Goal: Task Accomplishment & Management: Use online tool/utility

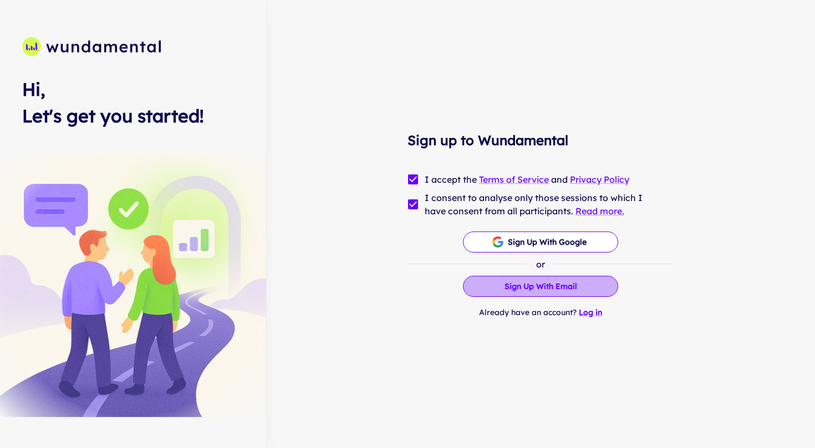
click at [559, 285] on button "Sign up with Email" at bounding box center [540, 286] width 155 height 21
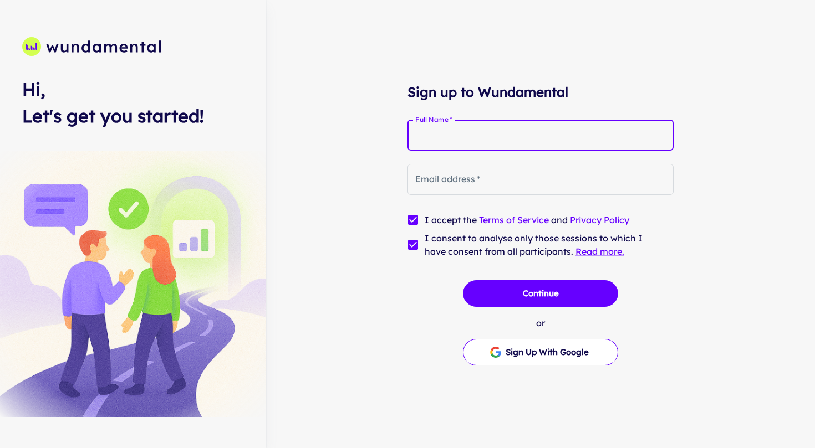
click at [459, 135] on input "Full Name   *" at bounding box center [540, 135] width 266 height 31
type input "**********"
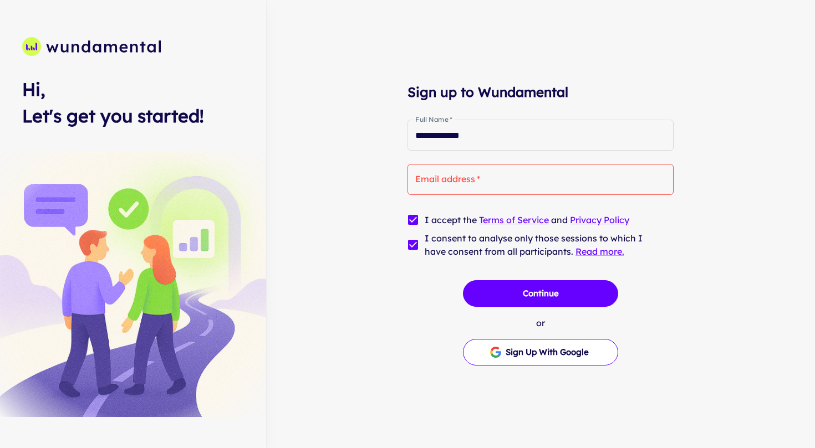
click at [423, 270] on form "**********" at bounding box center [540, 236] width 266 height 260
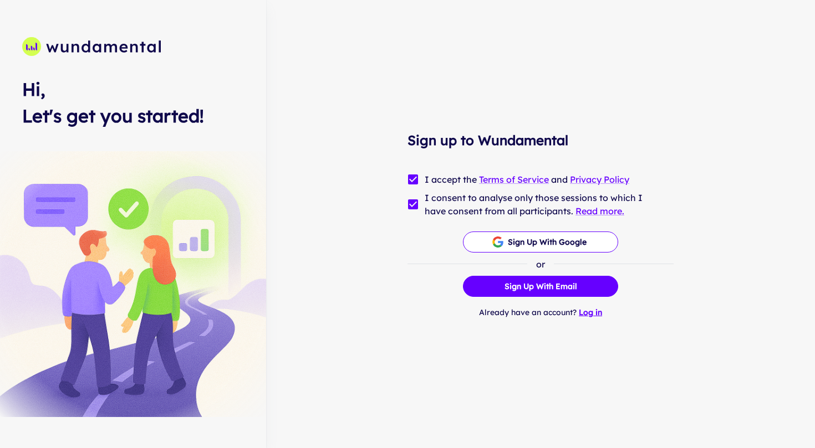
click at [590, 314] on link "Log in" at bounding box center [590, 313] width 23 height 10
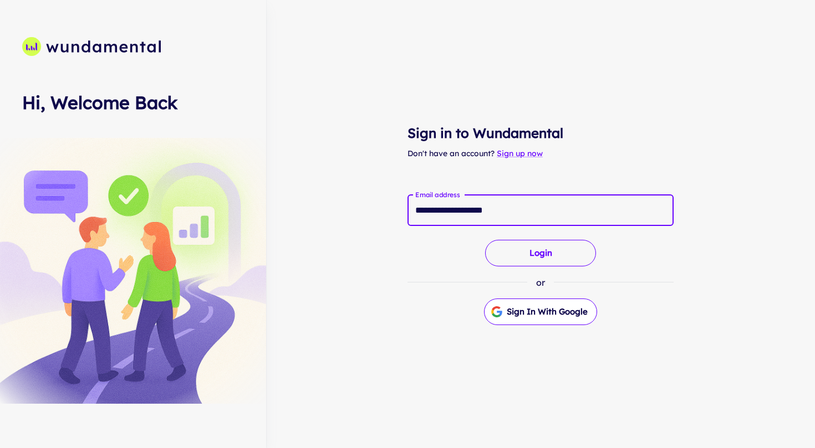
click at [539, 246] on button "Login" at bounding box center [540, 253] width 111 height 27
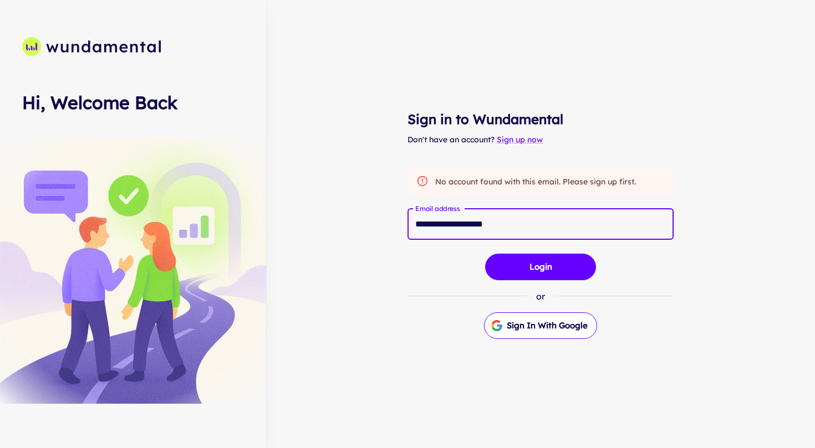
click at [514, 224] on input "**********" at bounding box center [540, 224] width 266 height 31
type input "**********"
click at [540, 265] on button "Login" at bounding box center [540, 267] width 111 height 27
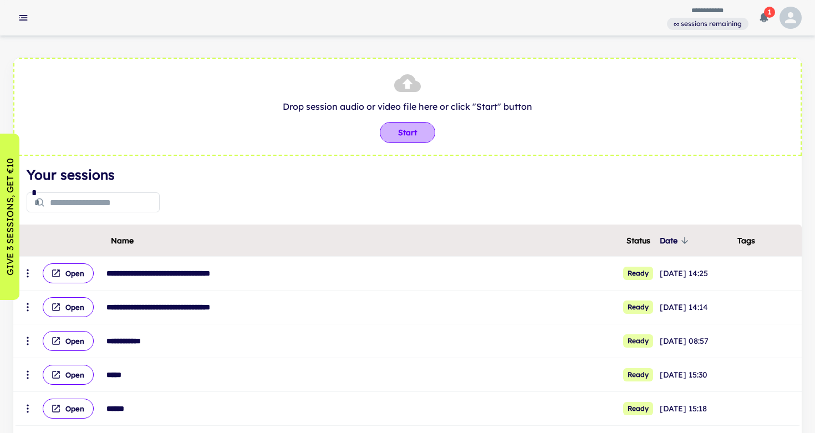
click at [409, 131] on button "Start" at bounding box center [407, 132] width 55 height 21
type input "**********"
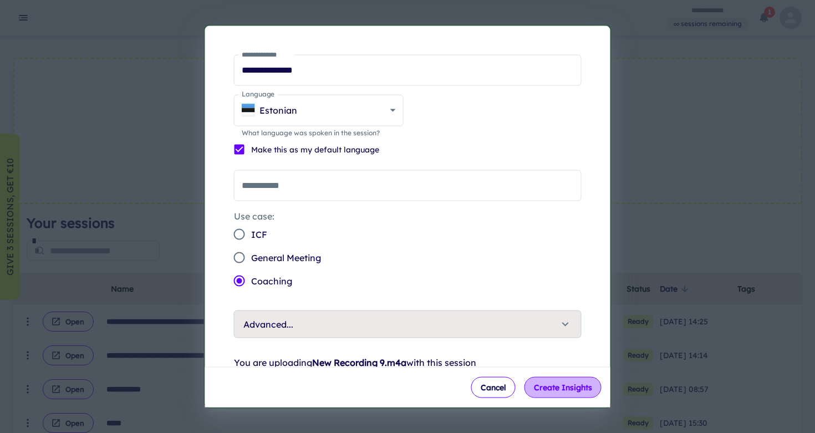
click at [544, 385] on button "Create Insights" at bounding box center [562, 387] width 77 height 21
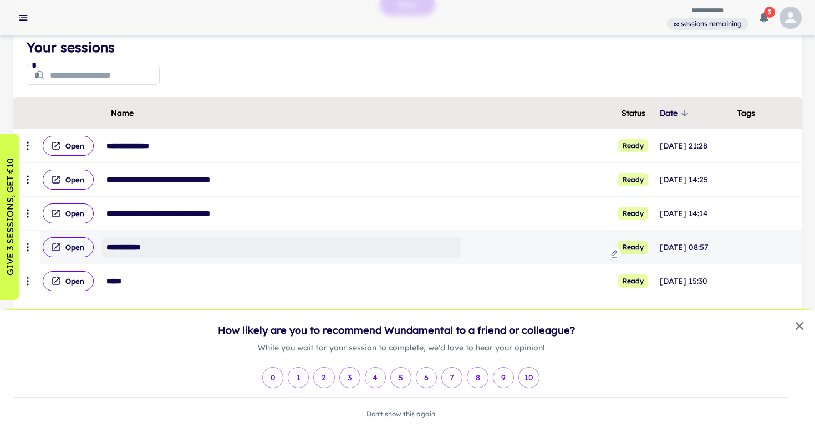
scroll to position [135, 0]
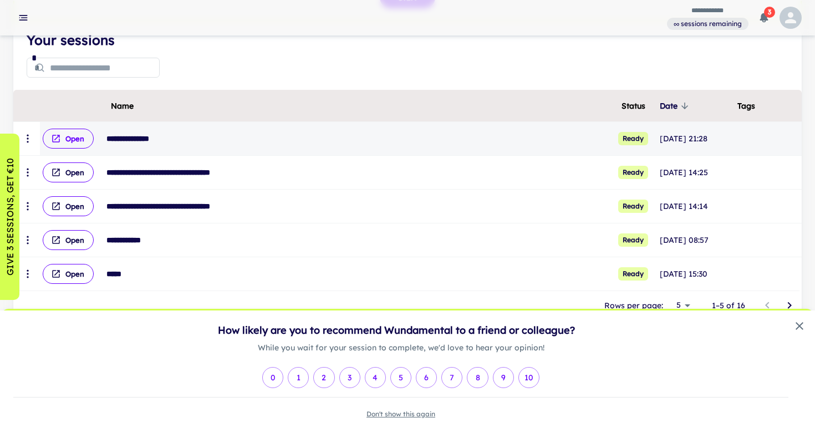
click at [76, 141] on button "Open" at bounding box center [68, 139] width 51 height 20
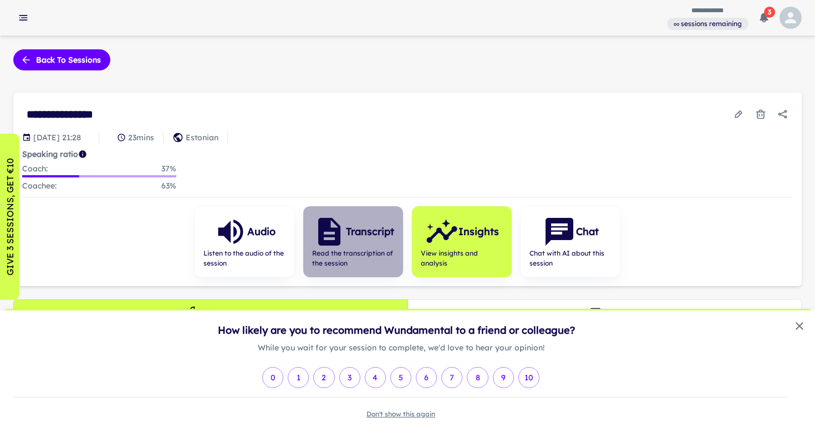
click at [340, 231] on icon "button" at bounding box center [329, 231] width 33 height 33
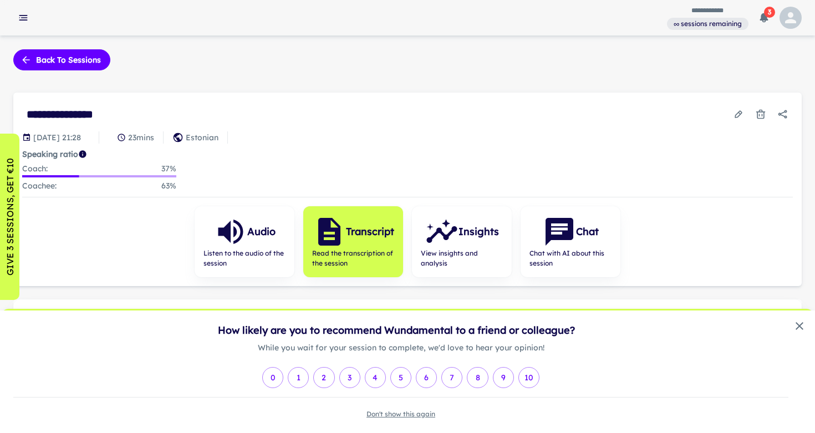
click at [340, 231] on icon "button" at bounding box center [329, 231] width 33 height 33
click at [529, 377] on button "10" at bounding box center [528, 377] width 21 height 21
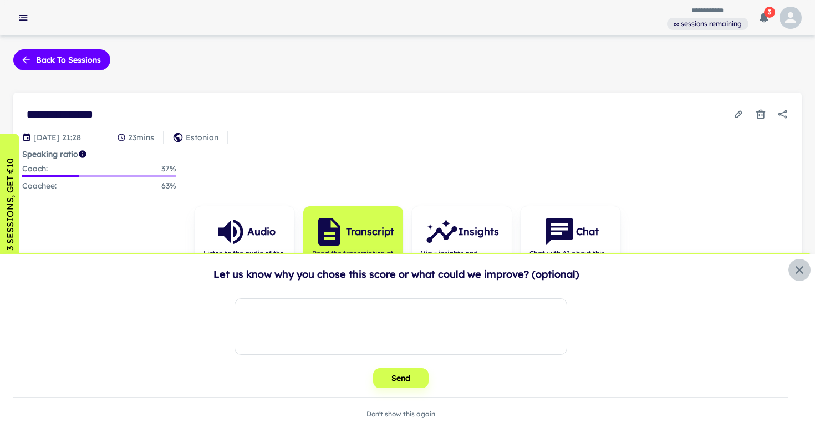
click at [800, 269] on icon "close" at bounding box center [799, 270] width 8 height 8
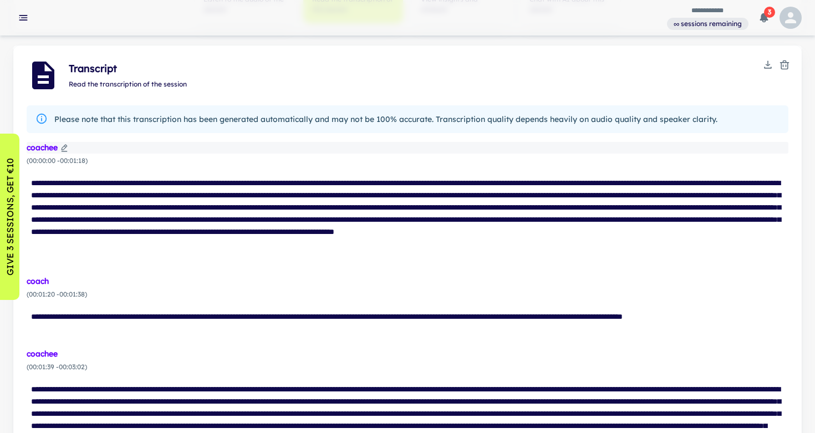
scroll to position [256, 0]
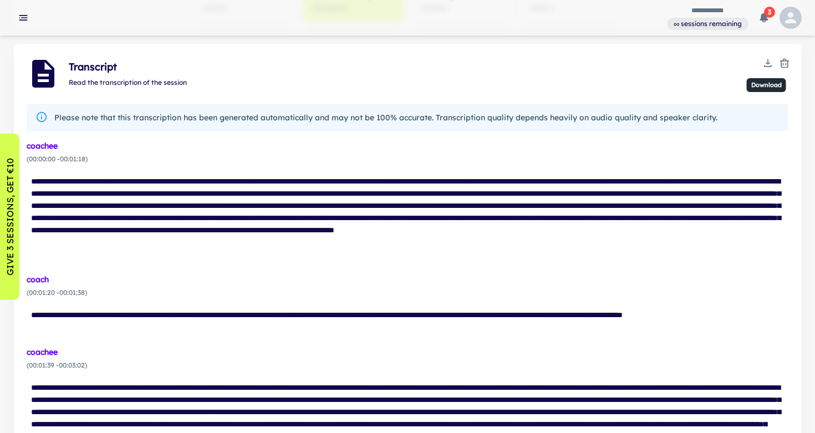
click at [767, 60] on icon "Download" at bounding box center [767, 63] width 11 height 11
click at [767, 87] on li "Download TXT" at bounding box center [767, 84] width 69 height 19
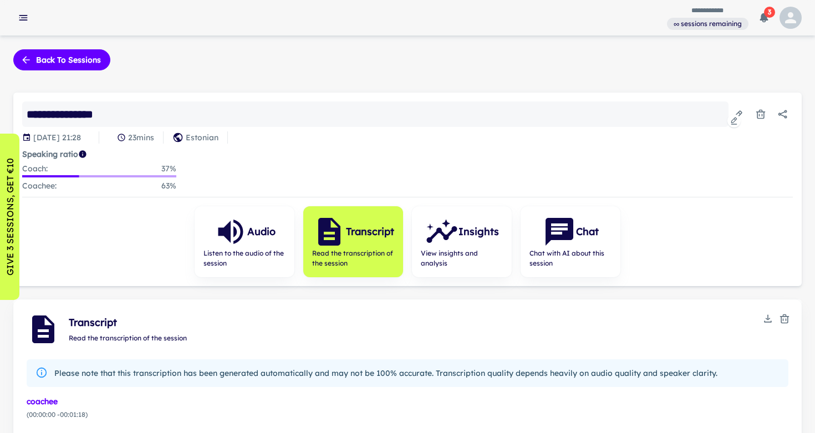
scroll to position [0, 0]
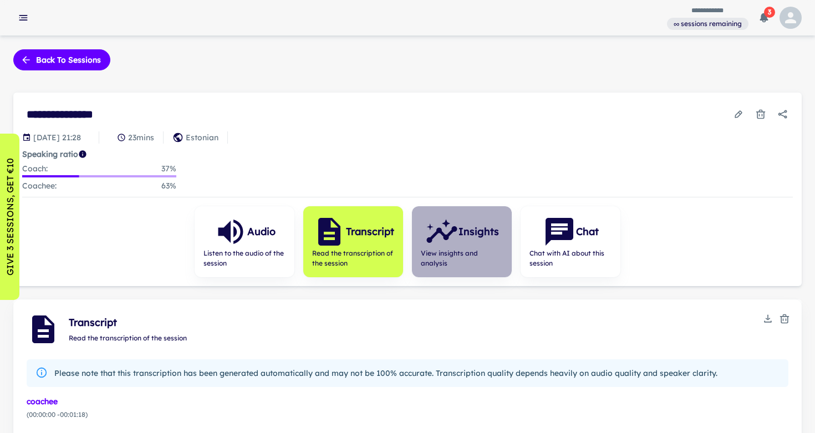
click at [449, 230] on icon "button" at bounding box center [441, 234] width 30 height 17
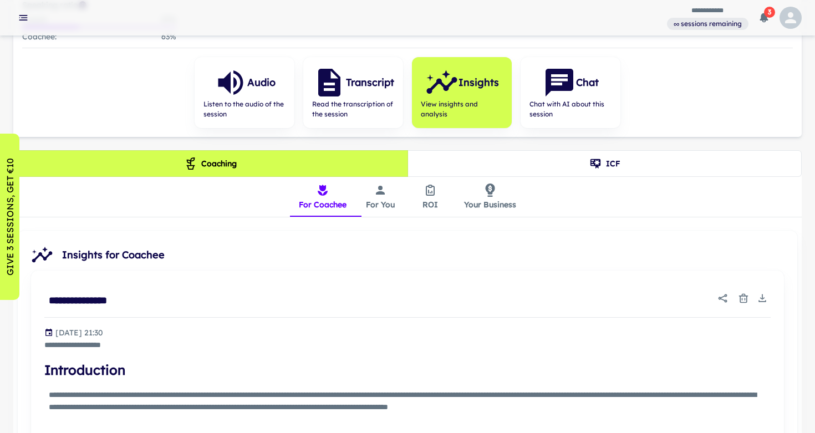
scroll to position [155, 0]
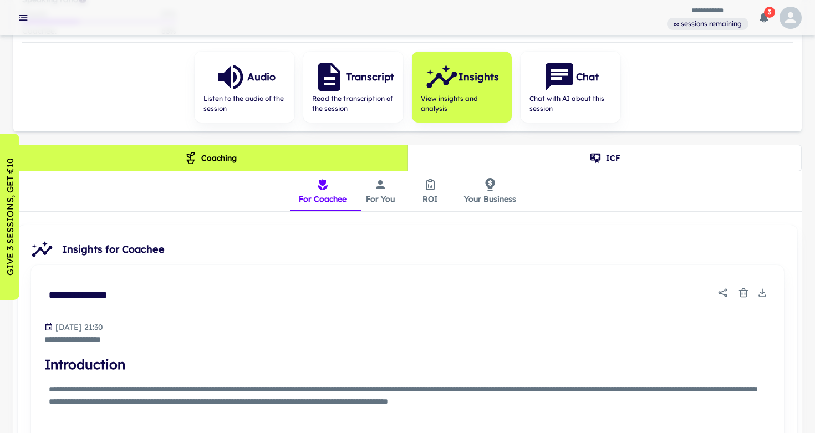
click at [610, 156] on button "ICF" at bounding box center [604, 158] width 395 height 27
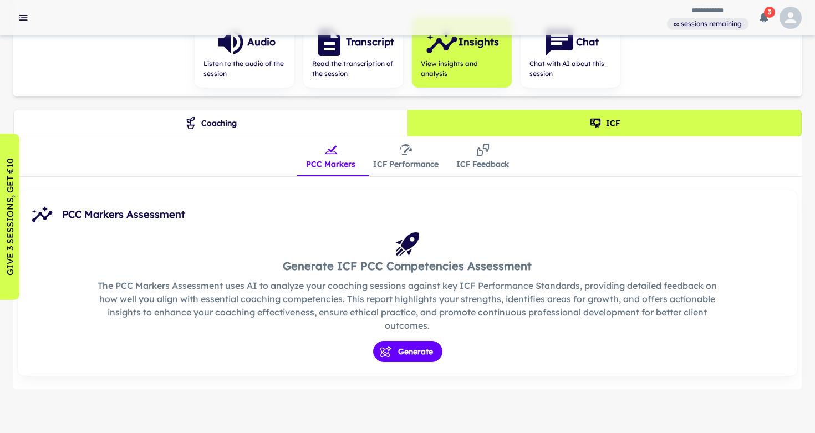
scroll to position [189, 0]
click at [393, 352] on button "Generate" at bounding box center [407, 351] width 69 height 21
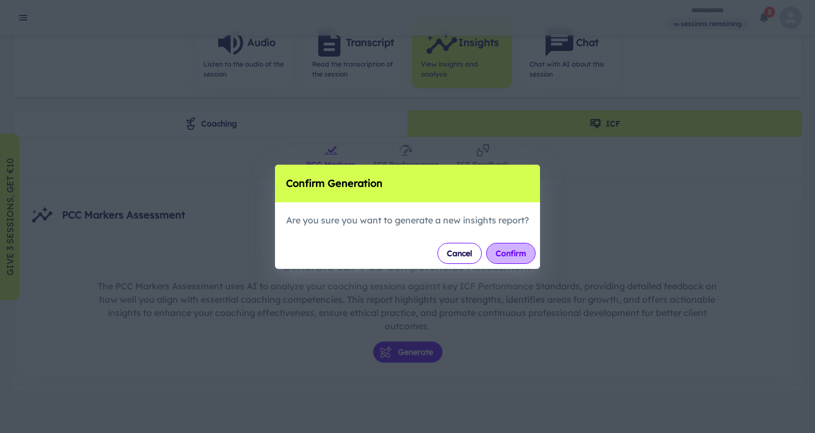
click at [523, 252] on button "Confirm" at bounding box center [510, 253] width 49 height 21
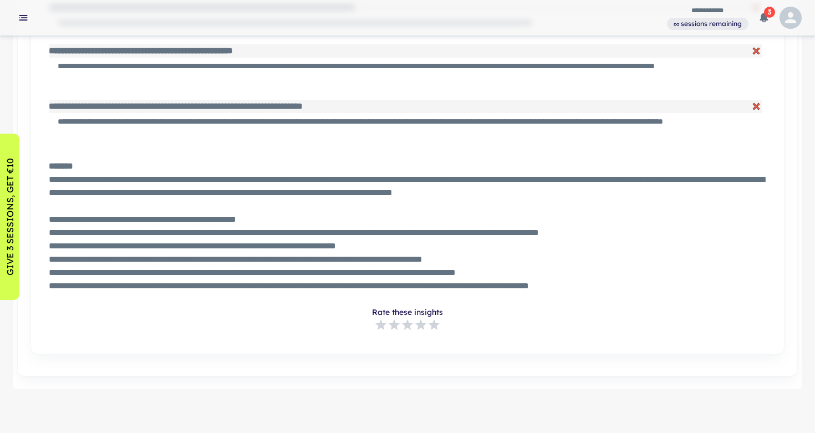
scroll to position [4144, 0]
click at [770, 13] on span "3" at bounding box center [769, 12] width 11 height 11
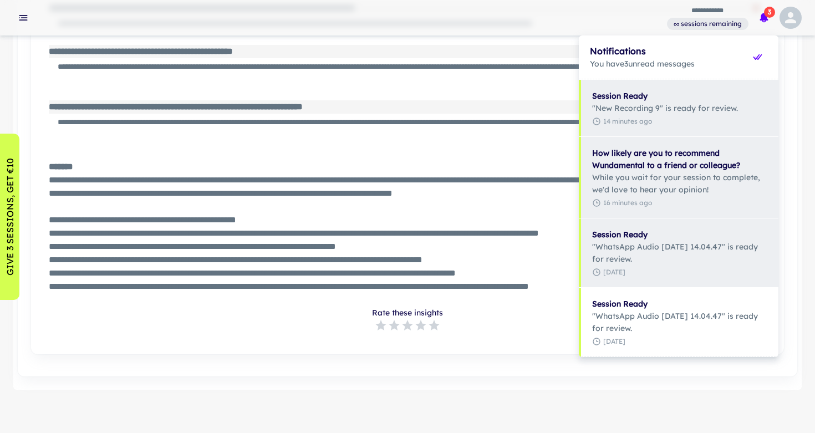
click at [770, 13] on div at bounding box center [407, 216] width 815 height 433
